Goal: Information Seeking & Learning: Learn about a topic

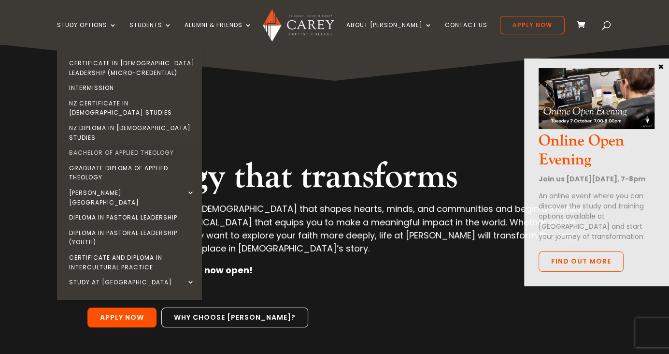
click at [106, 145] on link "Bachelor of Applied Theology" at bounding box center [131, 152] width 145 height 15
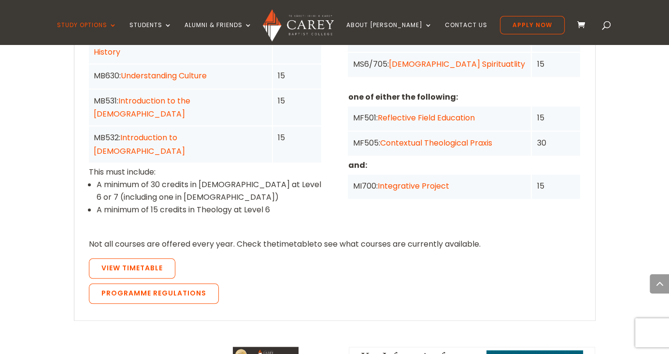
scroll to position [918, 0]
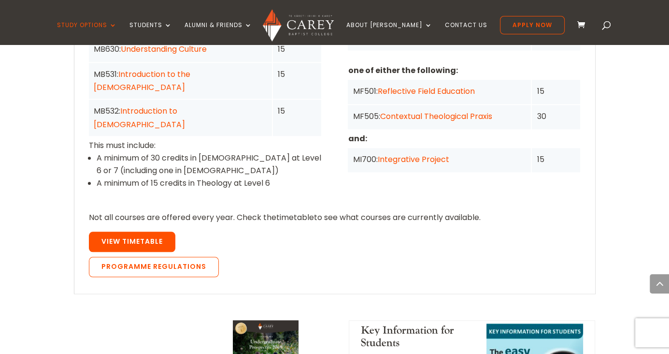
click at [153, 236] on span "View Timetable" at bounding box center [132, 241] width 61 height 10
